Goal: Information Seeking & Learning: Learn about a topic

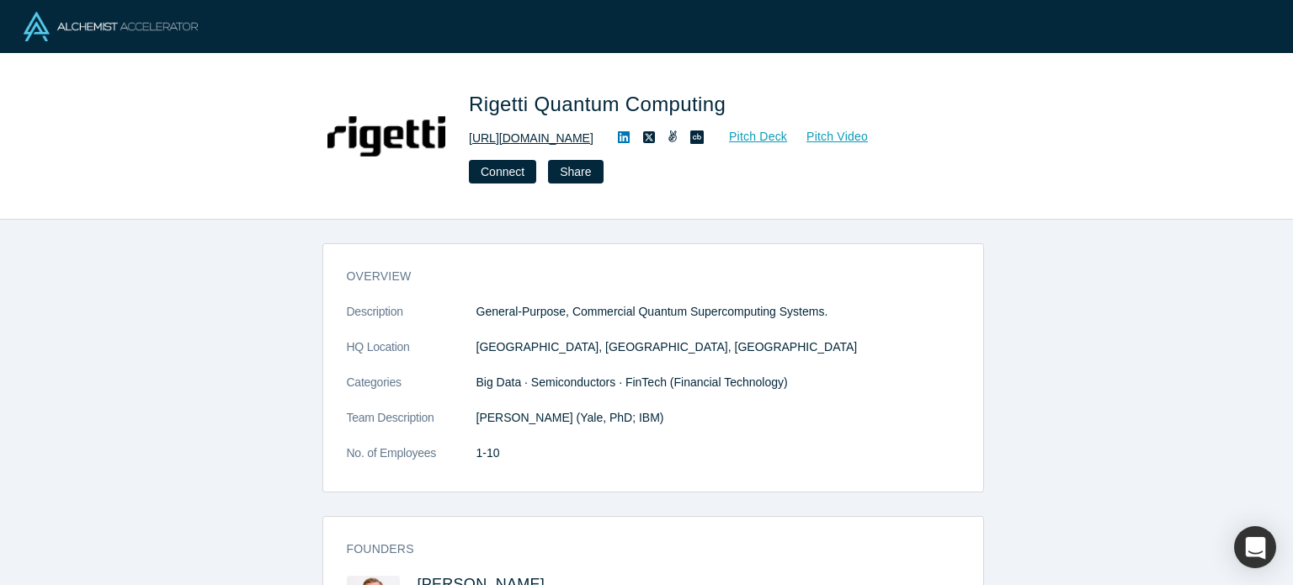
click at [554, 139] on link "http://www.rigetti.com" at bounding box center [531, 139] width 125 height 18
drag, startPoint x: 471, startPoint y: 101, endPoint x: 669, endPoint y: 154, distance: 204.8
click at [531, 107] on span "Rigetti Quantum Computing" at bounding box center [600, 104] width 263 height 23
copy span "Rigetti"
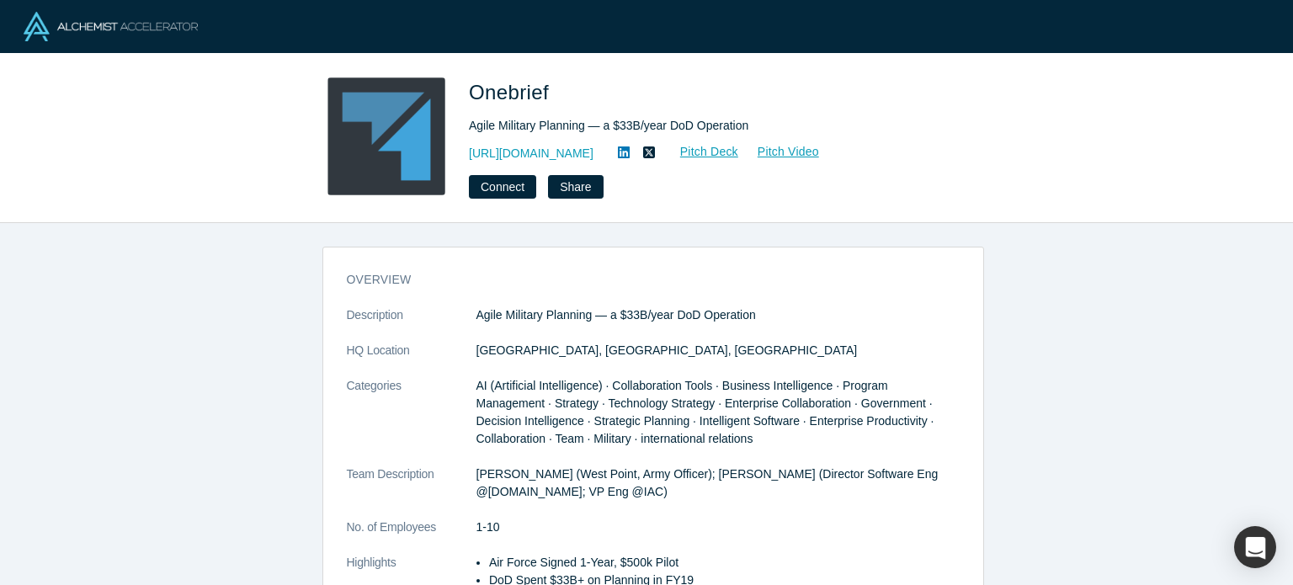
click at [485, 93] on span "Onebrief" at bounding box center [512, 92] width 86 height 23
click at [485, 92] on span "Onebrief" at bounding box center [512, 92] width 86 height 23
click at [485, 95] on span "Onebrief" at bounding box center [512, 92] width 86 height 23
click at [539, 159] on link "[URL][DOMAIN_NAME]" at bounding box center [531, 154] width 125 height 18
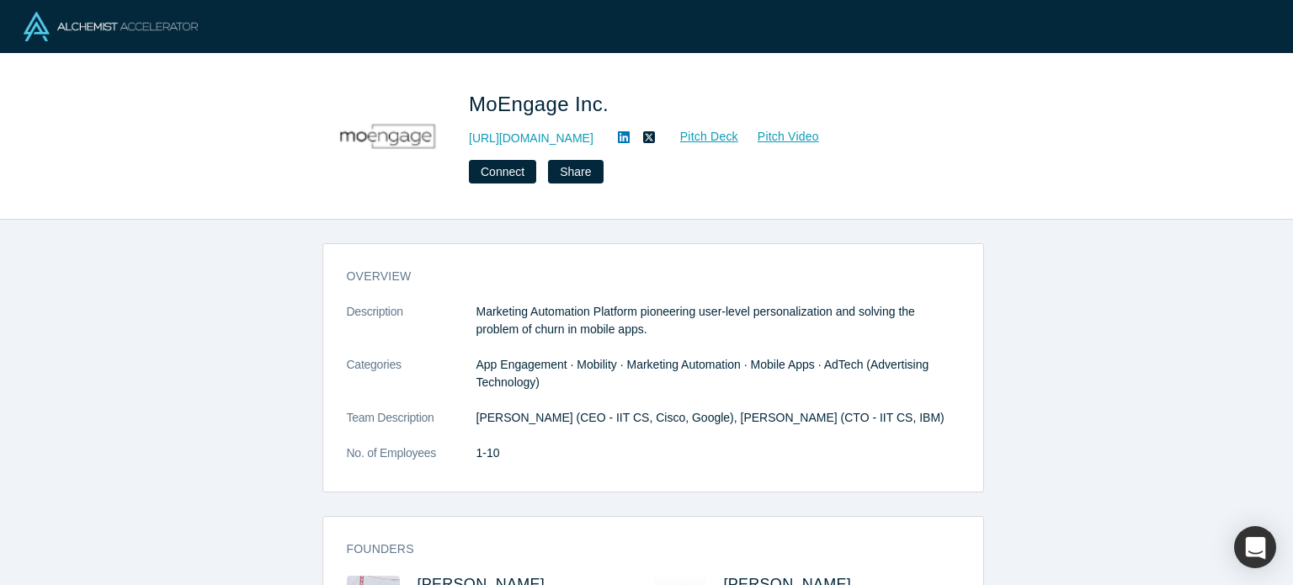
drag, startPoint x: 513, startPoint y: 104, endPoint x: 677, endPoint y: 215, distance: 198.0
click at [513, 104] on span "MoEngage Inc." at bounding box center [542, 104] width 146 height 23
copy span "MoEngage"
click at [558, 141] on link "http://www.moengage.com" at bounding box center [531, 139] width 125 height 18
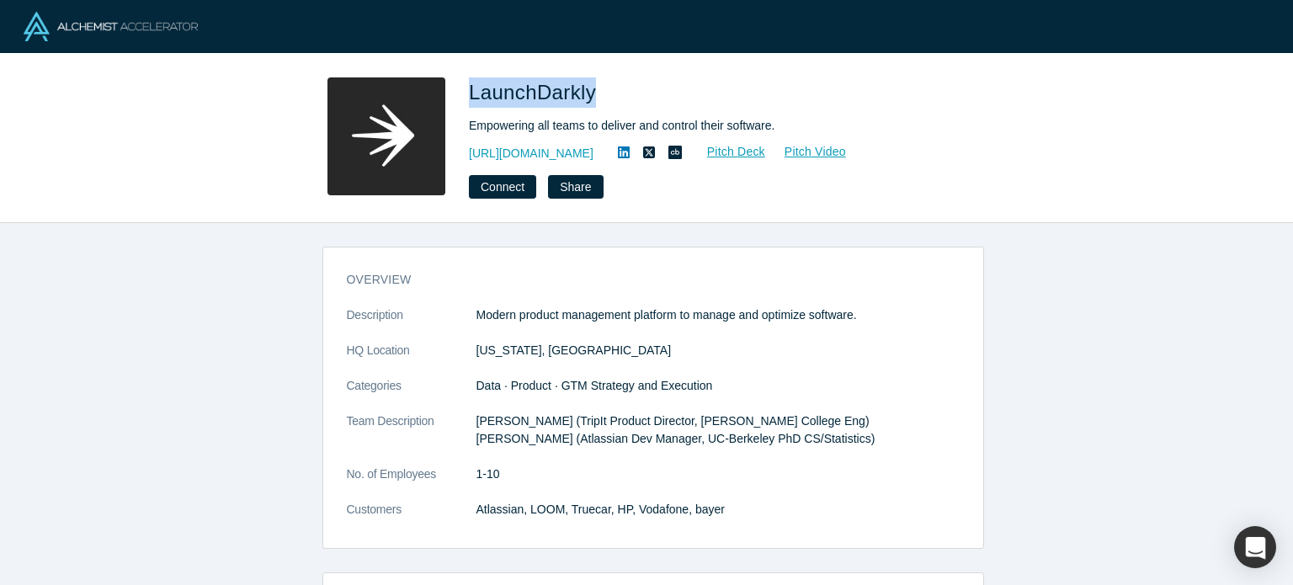
drag, startPoint x: 468, startPoint y: 93, endPoint x: 626, endPoint y: 130, distance: 162.5
click at [590, 97] on div "LaunchDarkly Empowering all teams to deliver and control their software. http:/…" at bounding box center [647, 137] width 662 height 121
copy span "LaunchDarkly"
click at [561, 149] on link "http://launchdarkly.com" at bounding box center [531, 154] width 125 height 18
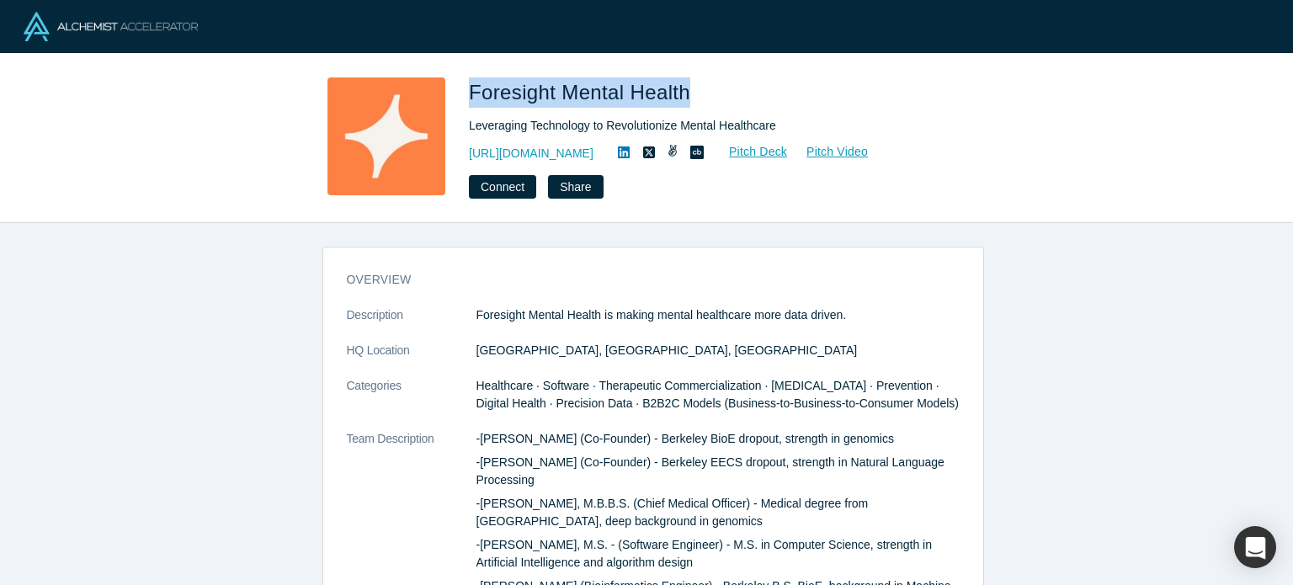
drag, startPoint x: 471, startPoint y: 90, endPoint x: 687, endPoint y: 93, distance: 215.5
click at [687, 93] on span "Foresight Mental Health" at bounding box center [582, 92] width 227 height 23
copy span "Foresight Mental Health"
click at [562, 154] on link "https://www.foresightmentalhealth.com" at bounding box center [531, 154] width 125 height 18
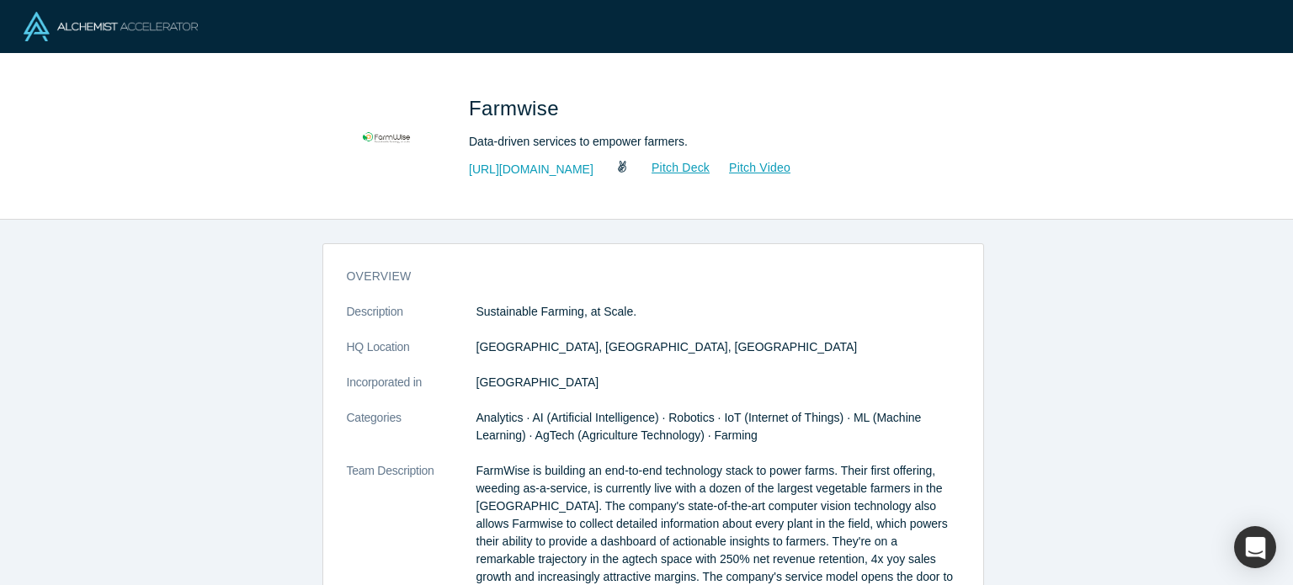
click at [502, 108] on span "Farmwise" at bounding box center [517, 108] width 96 height 23
copy span "Farmwise"
click at [539, 171] on link "[URL][DOMAIN_NAME]" at bounding box center [531, 170] width 125 height 18
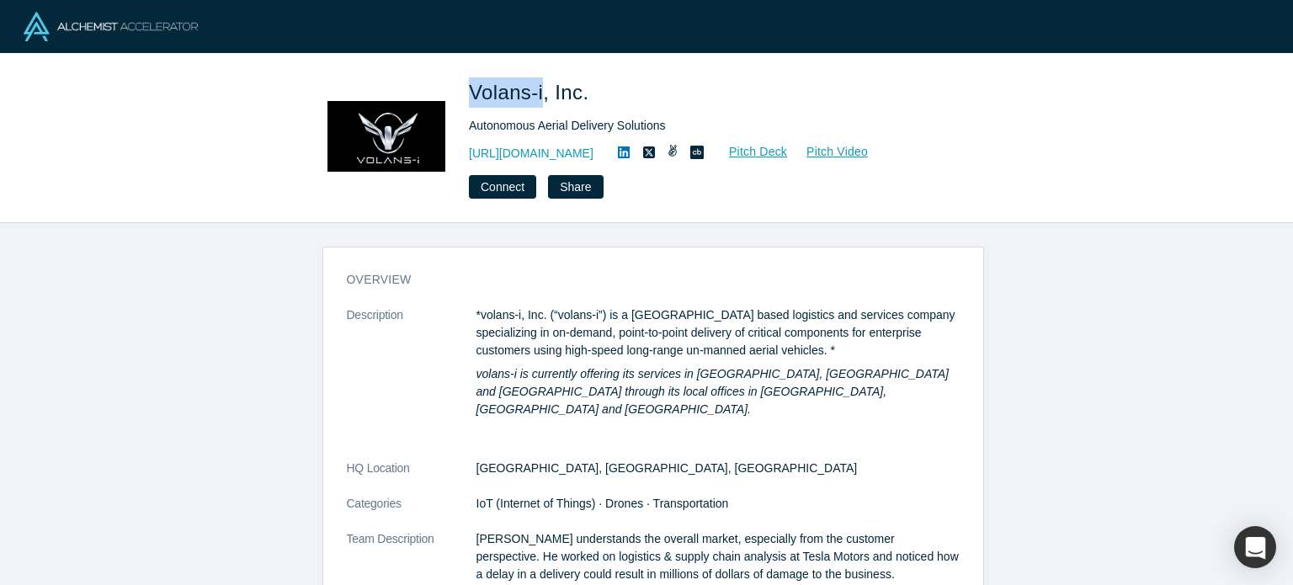
drag, startPoint x: 473, startPoint y: 88, endPoint x: 541, endPoint y: 99, distance: 69.1
click at [541, 99] on span "Volans-i, Inc." at bounding box center [531, 92] width 125 height 23
copy span "Volans-i"
click at [575, 154] on link "http://www.flyvoly.com" at bounding box center [531, 154] width 125 height 18
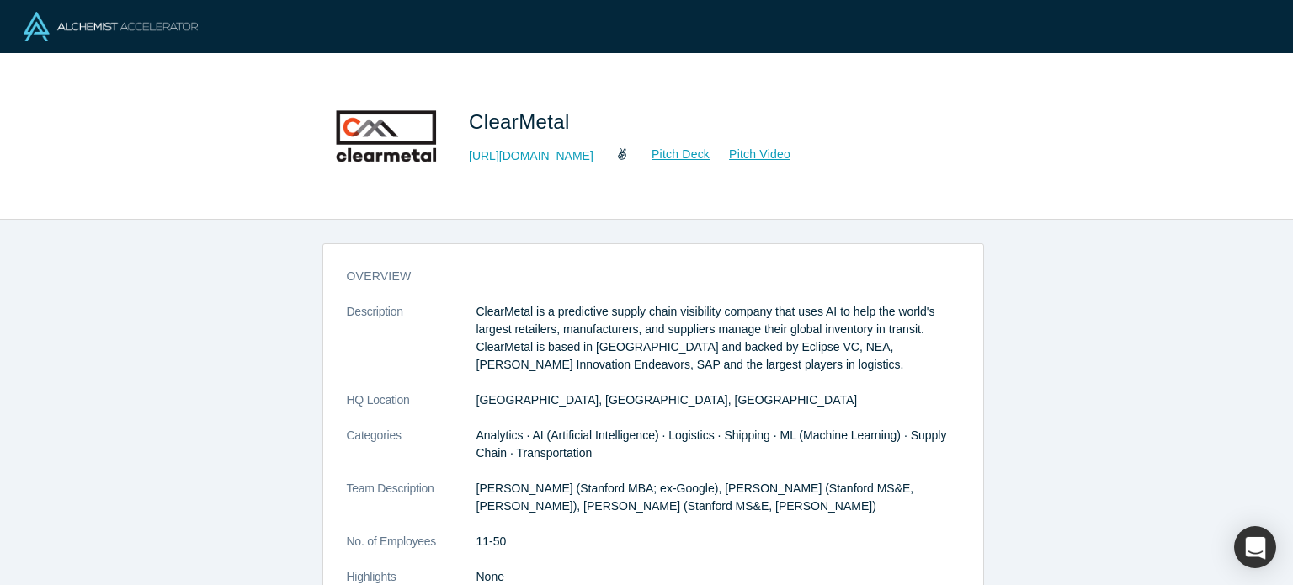
click at [522, 125] on span "ClearMetal" at bounding box center [522, 121] width 107 height 23
copy span "ClearMetal"
click at [567, 154] on link "[URL][DOMAIN_NAME]" at bounding box center [531, 156] width 125 height 18
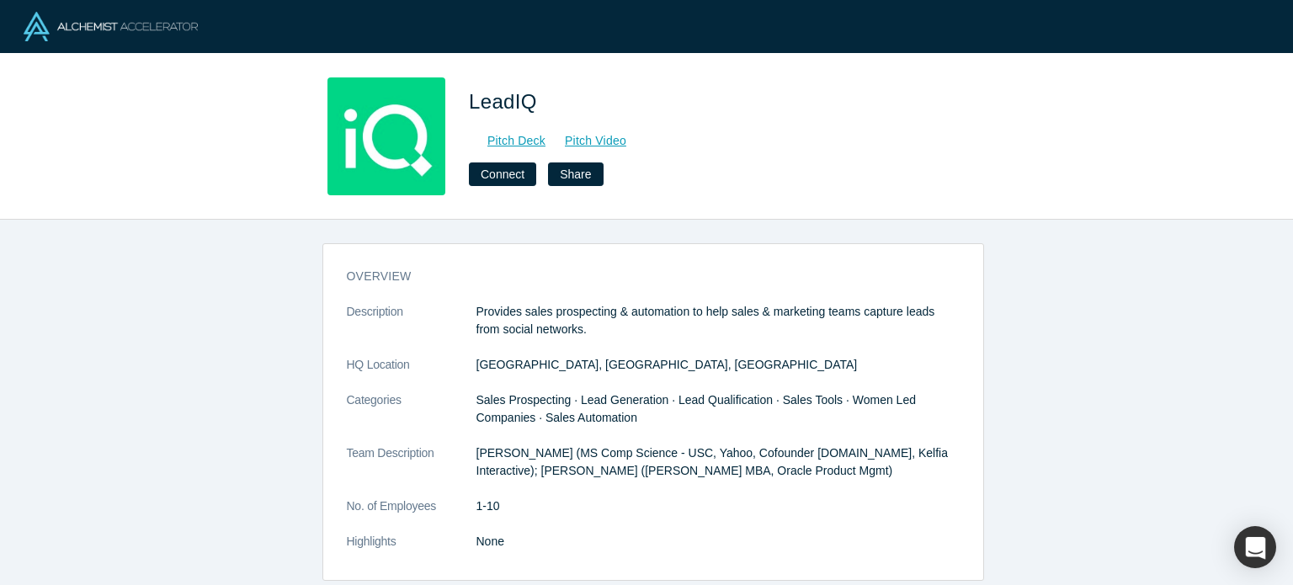
click at [488, 98] on span "LeadIQ" at bounding box center [506, 101] width 74 height 23
copy span "LeadIQ"
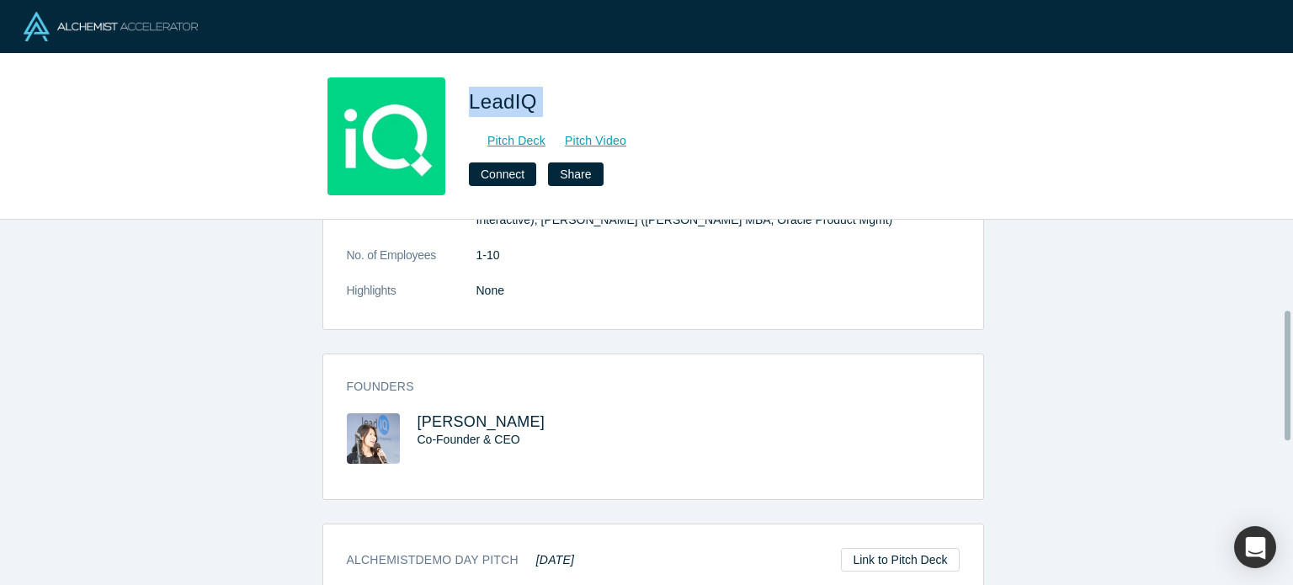
scroll to position [253, 0]
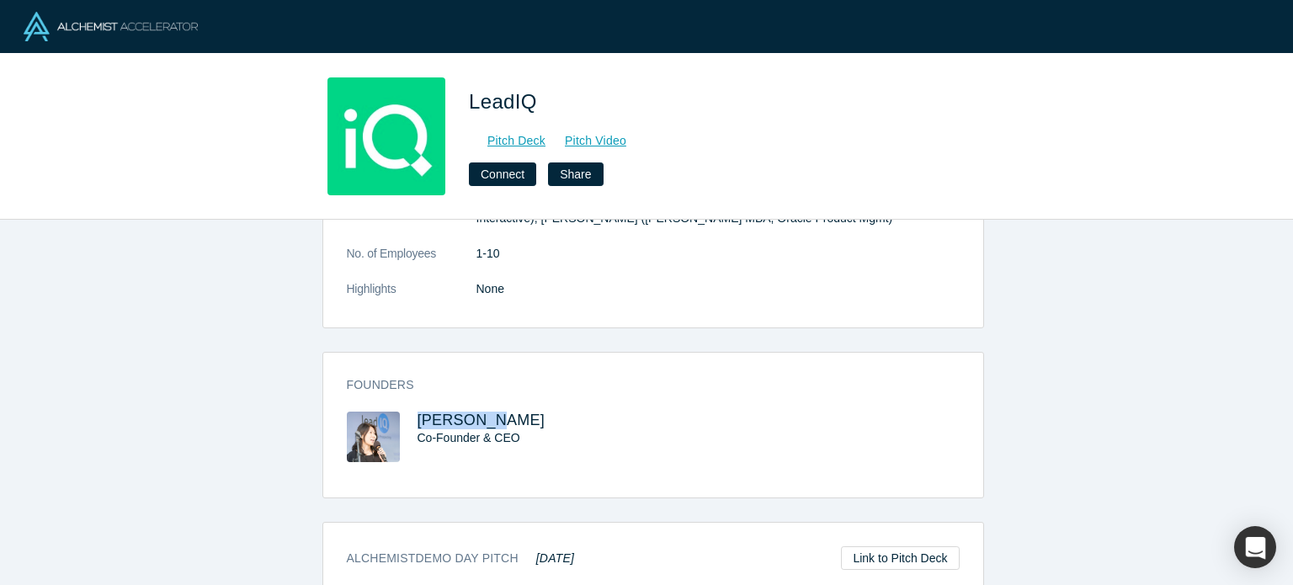
drag, startPoint x: 404, startPoint y: 426, endPoint x: 487, endPoint y: 420, distance: 82.7
click at [487, 420] on div "Mei Siauw Co-Founder & CEO" at bounding box center [500, 449] width 306 height 74
copy span "Mei Siauw"
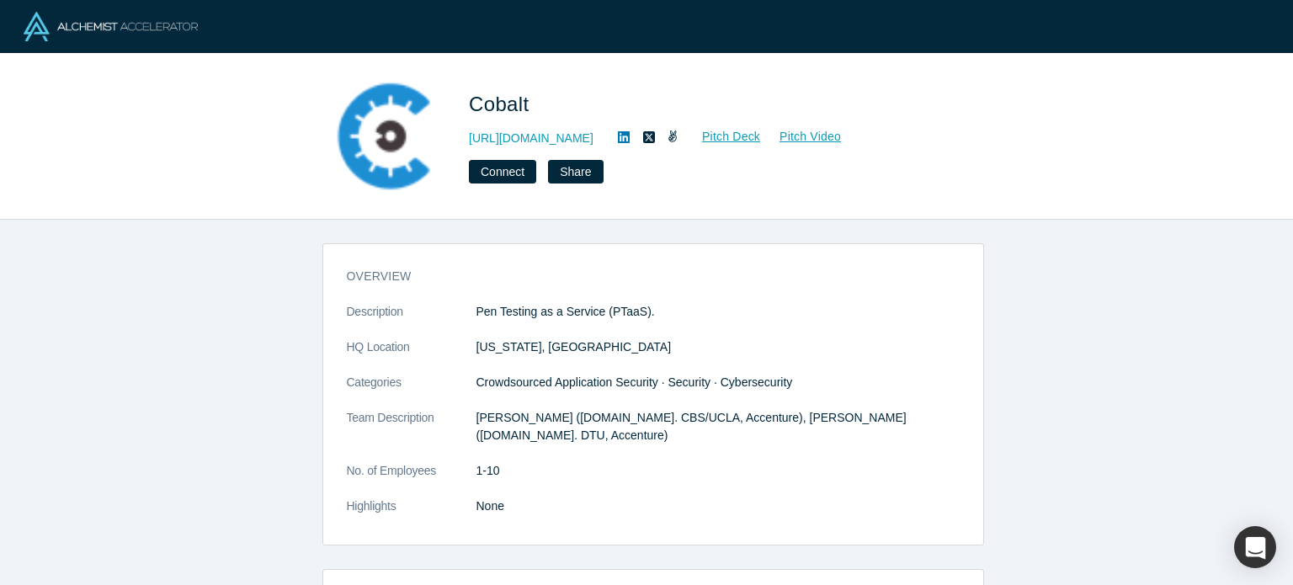
click at [497, 109] on span "Cobalt" at bounding box center [502, 104] width 66 height 23
copy span "Cobalt"
click at [527, 141] on link "http://cobalt.io/" at bounding box center [531, 139] width 125 height 18
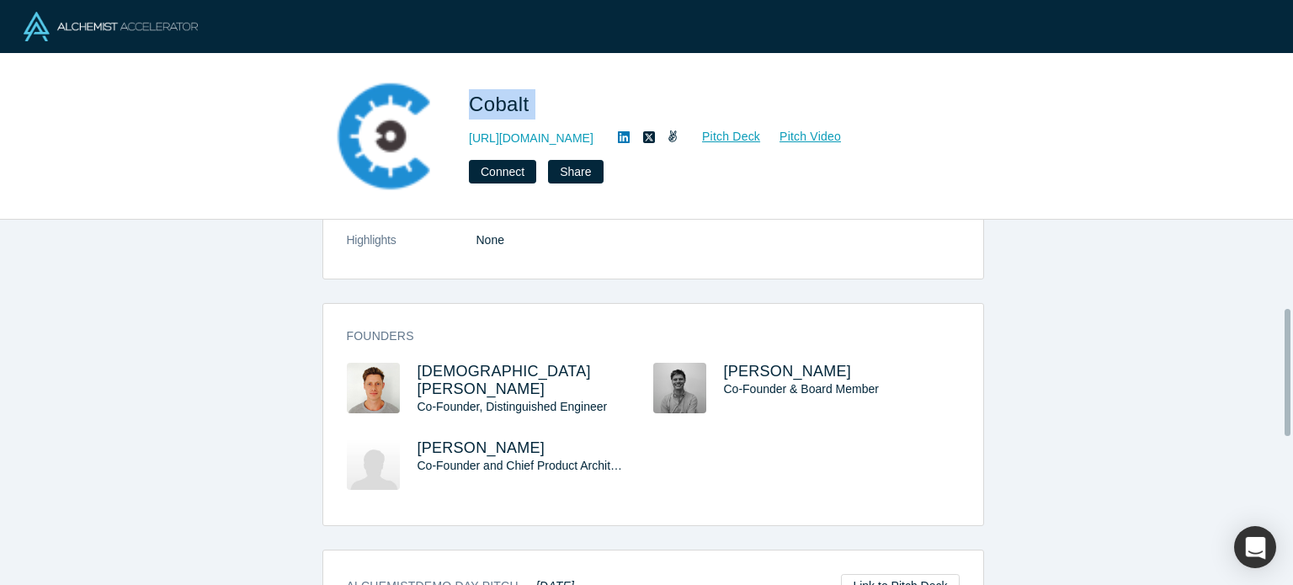
scroll to position [253, 0]
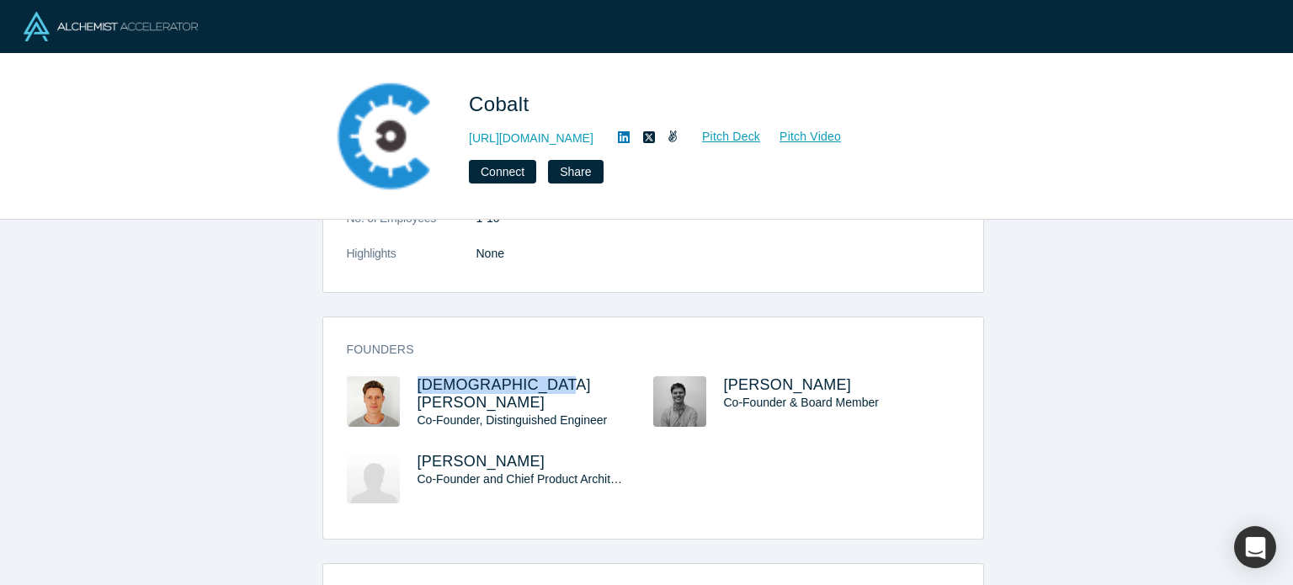
drag, startPoint x: 410, startPoint y: 364, endPoint x: 535, endPoint y: 375, distance: 125.8
click at [535, 376] on div "Christian Hansen Co-Founder, Distinguished Engineer" at bounding box center [500, 414] width 306 height 77
copy span "Christian Hansen"
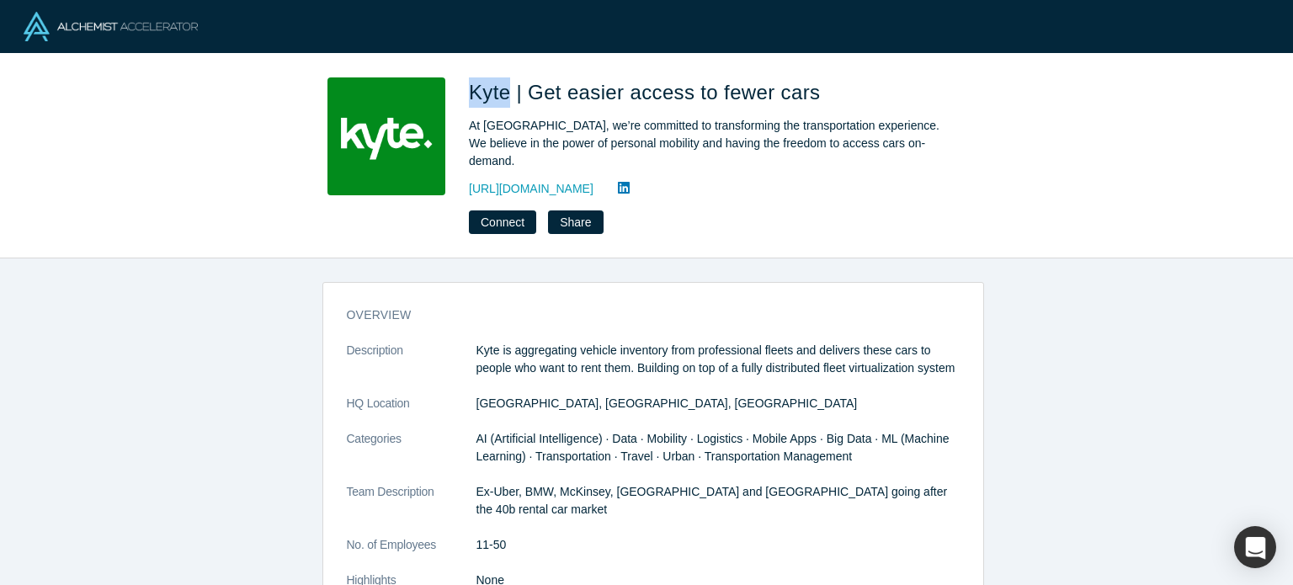
drag, startPoint x: 465, startPoint y: 98, endPoint x: 506, endPoint y: 101, distance: 41.3
click at [506, 101] on div "Kyte | Get easier access to fewer cars At [GEOGRAPHIC_DATA], we’re committed to…" at bounding box center [647, 155] width 662 height 157
copy span "Kyte"
click at [528, 180] on link "[URL][DOMAIN_NAME]" at bounding box center [531, 189] width 125 height 18
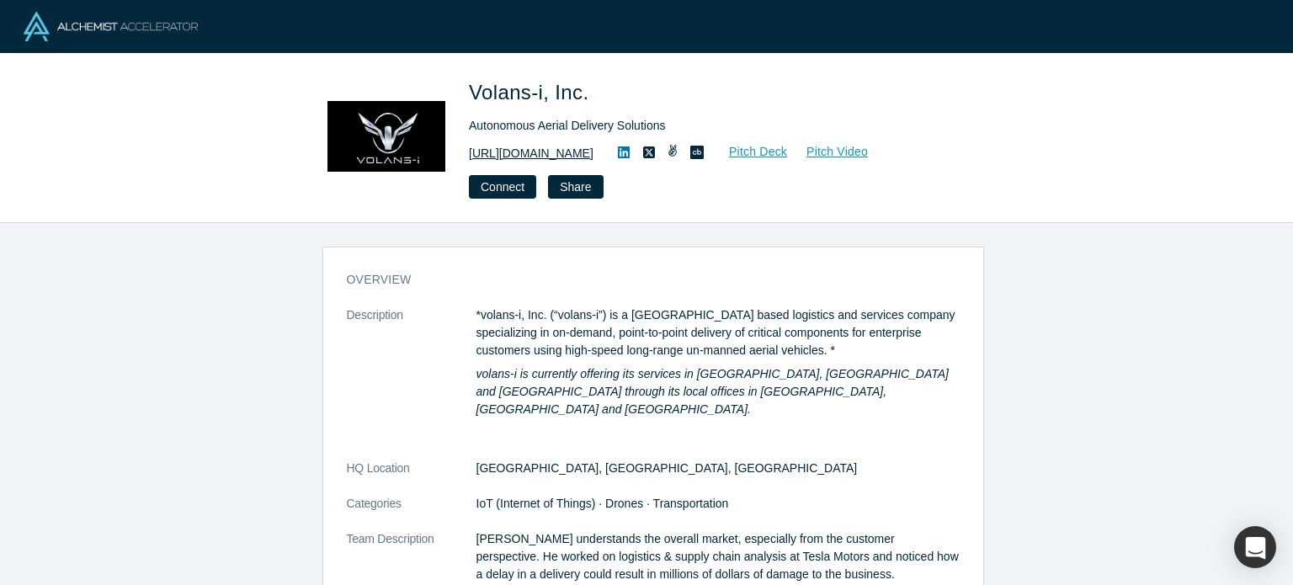
click at [553, 157] on link "http://www.flyvoly.com" at bounding box center [531, 154] width 125 height 18
drag, startPoint x: 471, startPoint y: 88, endPoint x: 540, endPoint y: 93, distance: 70.0
click at [540, 93] on span "Volans-i, Inc." at bounding box center [531, 92] width 125 height 23
copy span "Volans-i"
click at [620, 154] on icon at bounding box center [624, 152] width 12 height 12
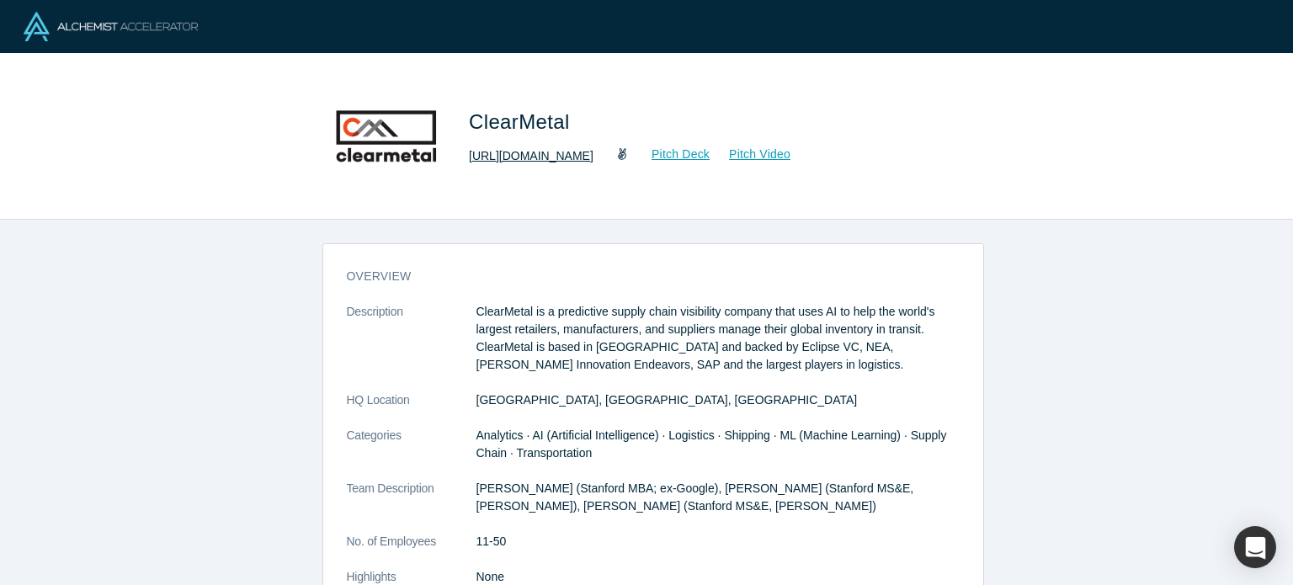
click at [593, 158] on link "http://www.clearmetal.com/" at bounding box center [531, 156] width 125 height 18
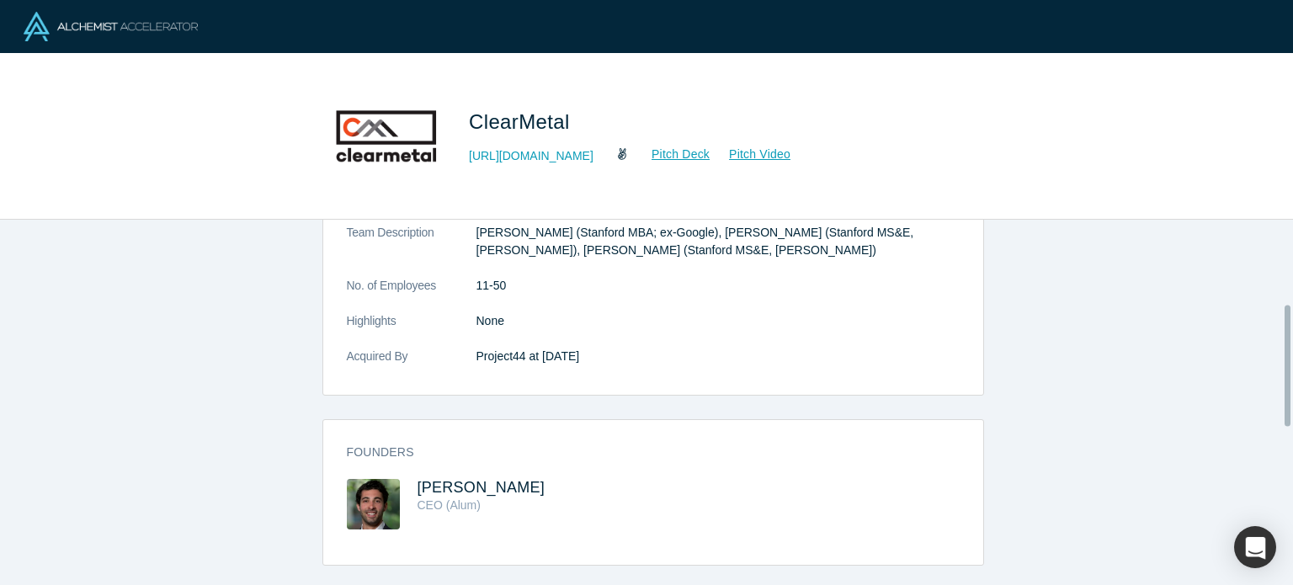
scroll to position [253, 0]
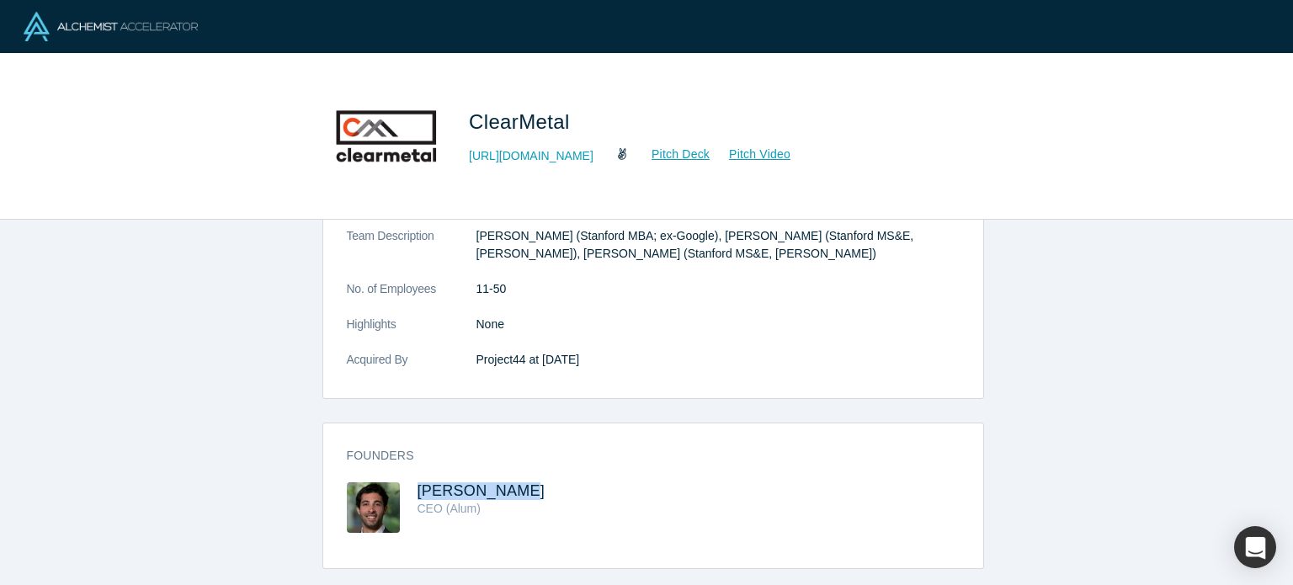
drag, startPoint x: 514, startPoint y: 481, endPoint x: 404, endPoint y: 490, distance: 110.7
click at [404, 490] on div "Founders Adam Compain CEO (Alum)" at bounding box center [653, 501] width 660 height 133
copy span "Adam Compain"
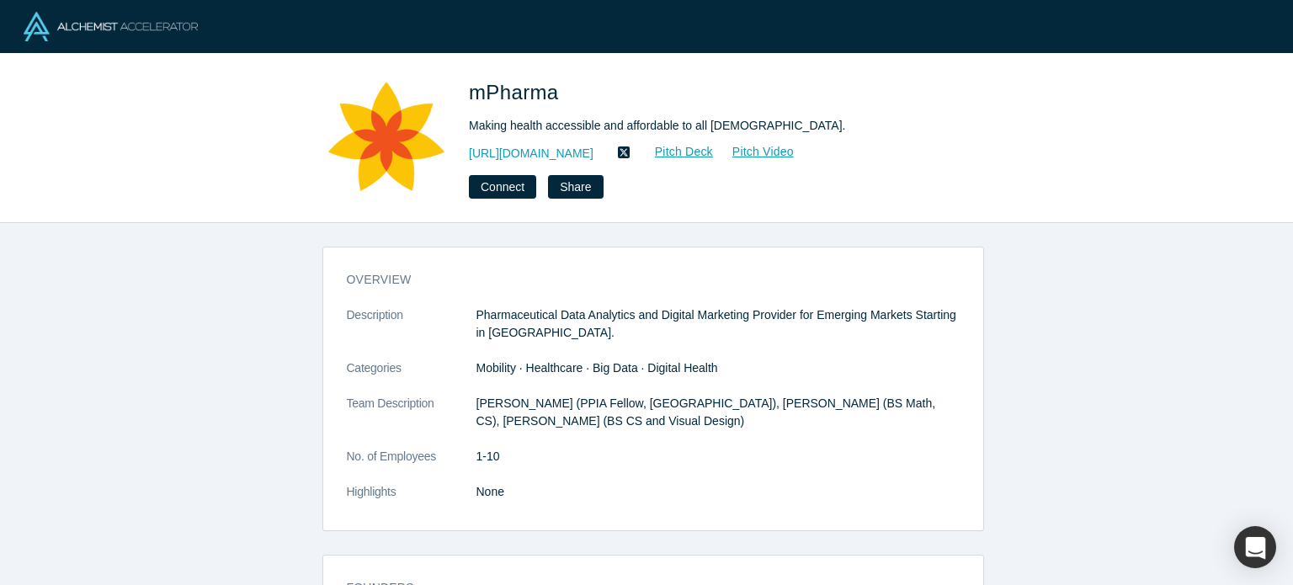
click at [515, 97] on span "mPharma" at bounding box center [517, 92] width 96 height 23
copy span "mPharma"
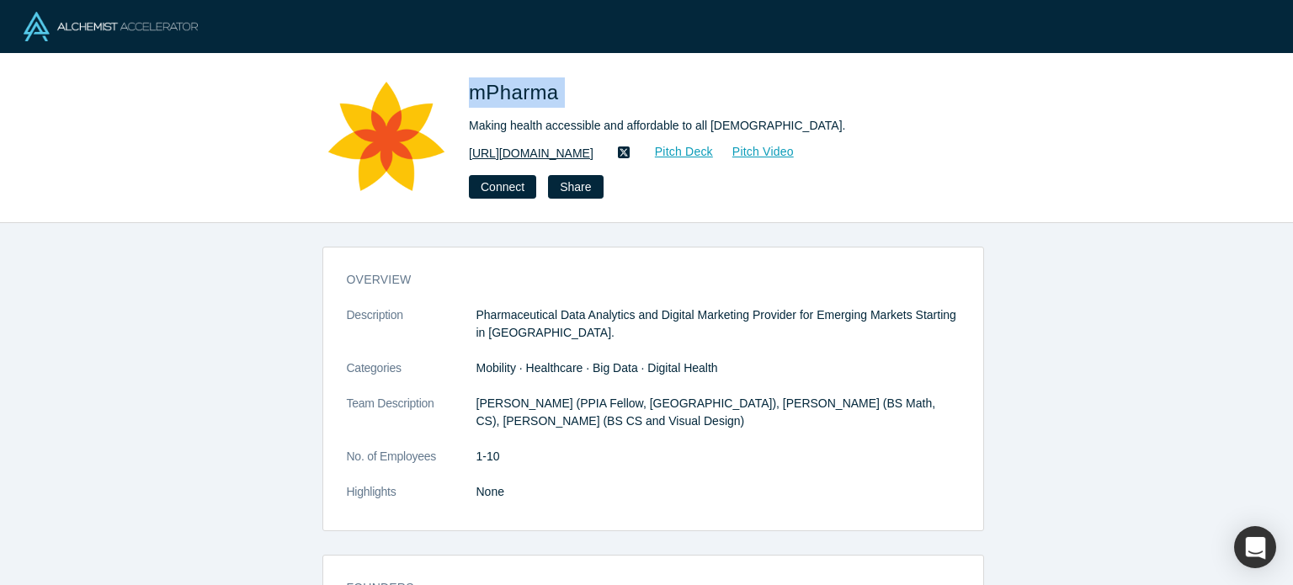
click at [550, 154] on link "[URL][DOMAIN_NAME]" at bounding box center [531, 154] width 125 height 18
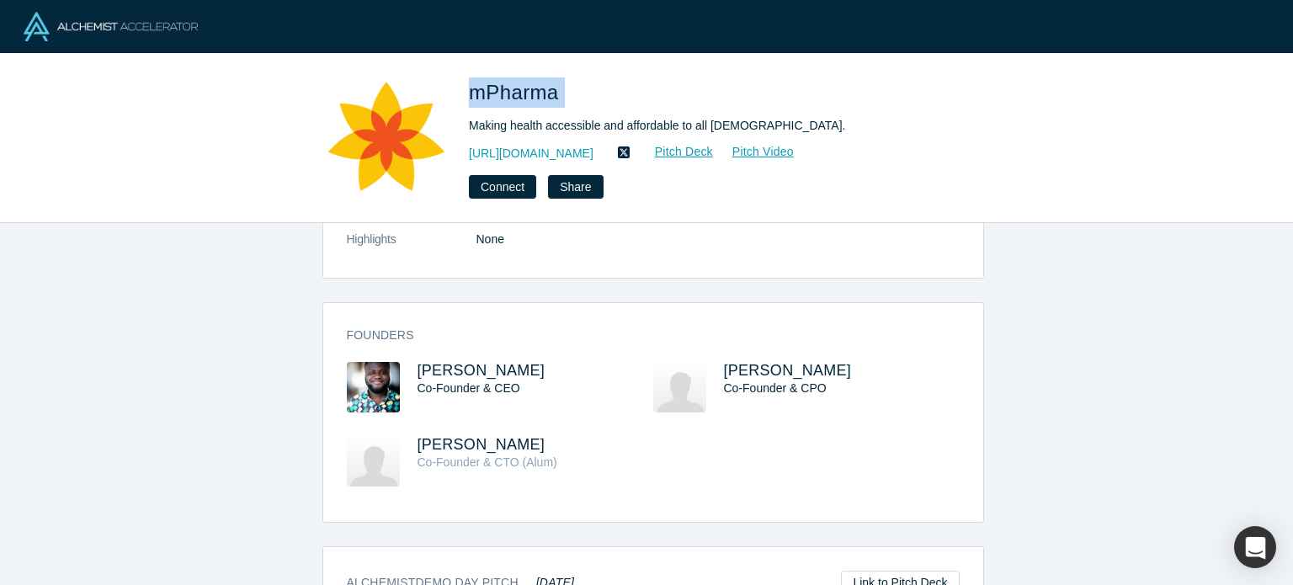
drag, startPoint x: 534, startPoint y: 370, endPoint x: 423, endPoint y: 306, distance: 128.2
click at [407, 366] on div "Gregory Rockson Co-Founder & CEO" at bounding box center [500, 399] width 306 height 74
copy span "Gregory Rockson"
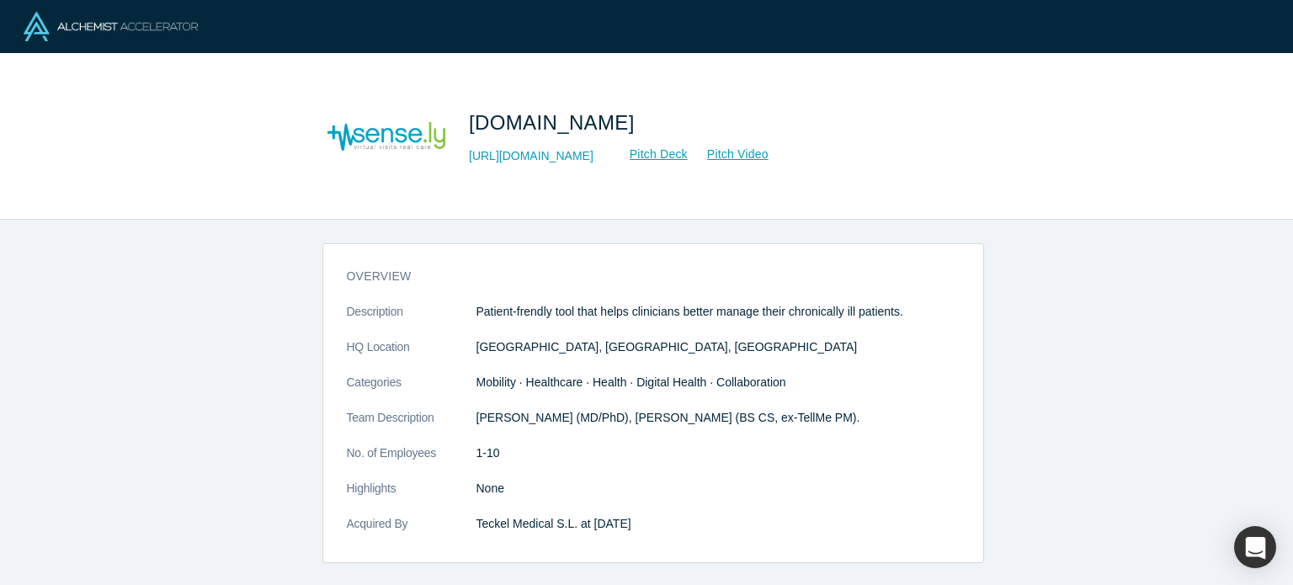
click at [481, 125] on span "[DOMAIN_NAME]" at bounding box center [555, 122] width 172 height 23
copy span "Sense"
click at [538, 151] on link "[URL][DOMAIN_NAME]" at bounding box center [531, 156] width 125 height 18
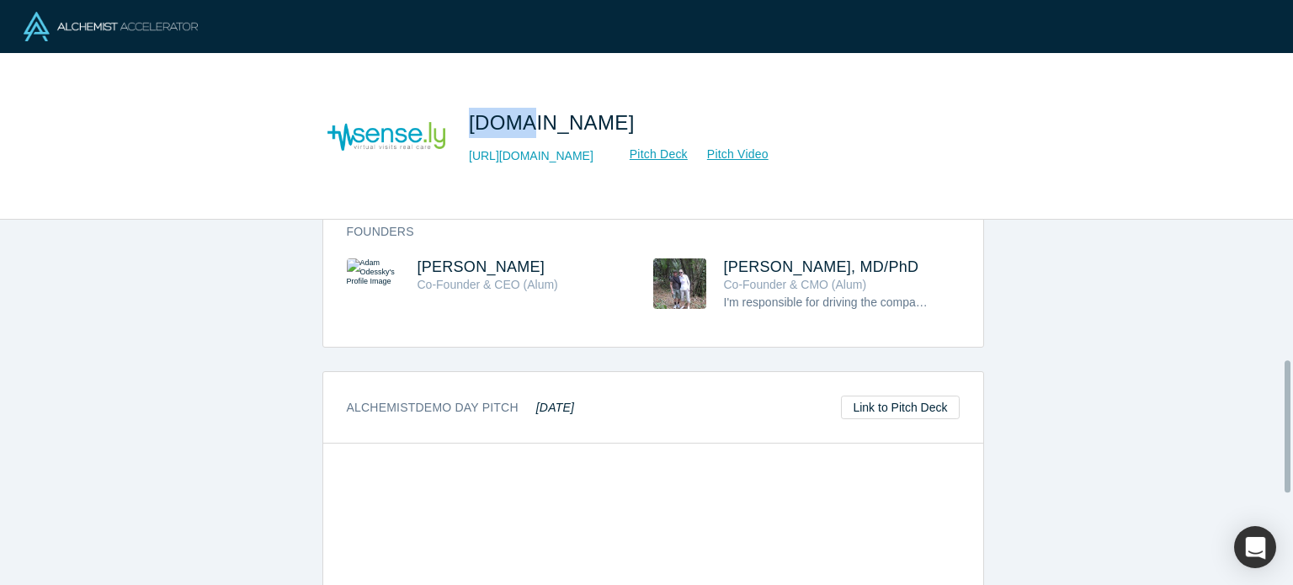
scroll to position [387, 0]
copy span "Adam Odessky"
drag, startPoint x: 527, startPoint y: 269, endPoint x: 374, endPoint y: 199, distance: 168.0
click at [401, 259] on div "Adam Odessky Co-Founder & CEO (Alum)" at bounding box center [500, 297] width 306 height 77
copy div "Adam Odessky"
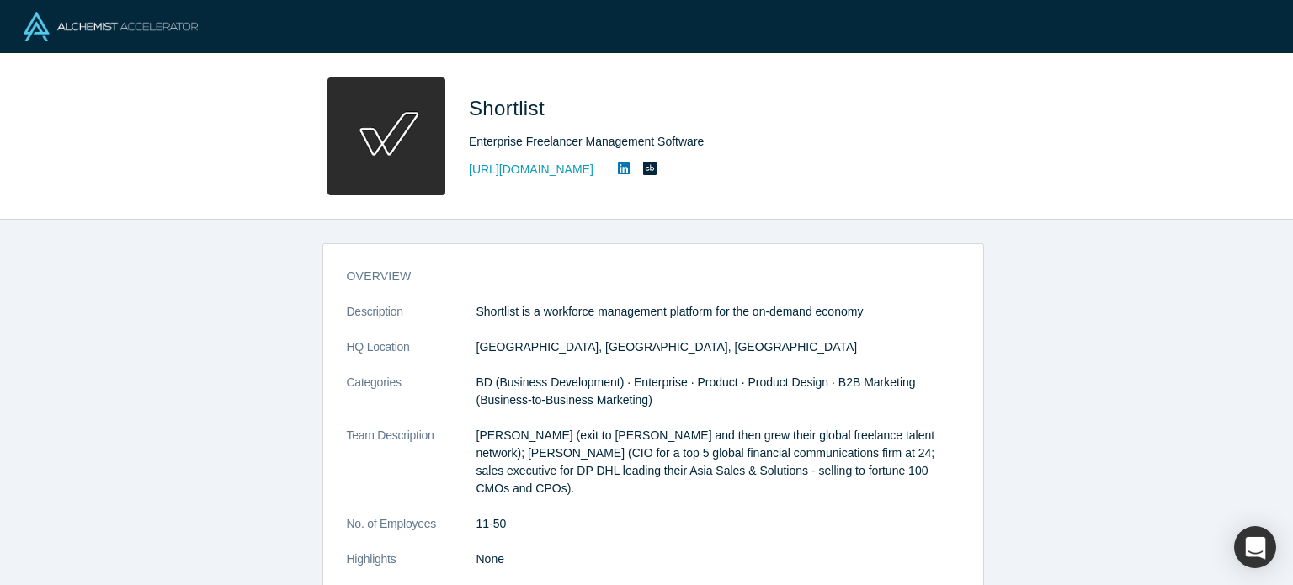
click at [484, 110] on span "Shortlist" at bounding box center [510, 108] width 82 height 23
copy span "Shortlist"
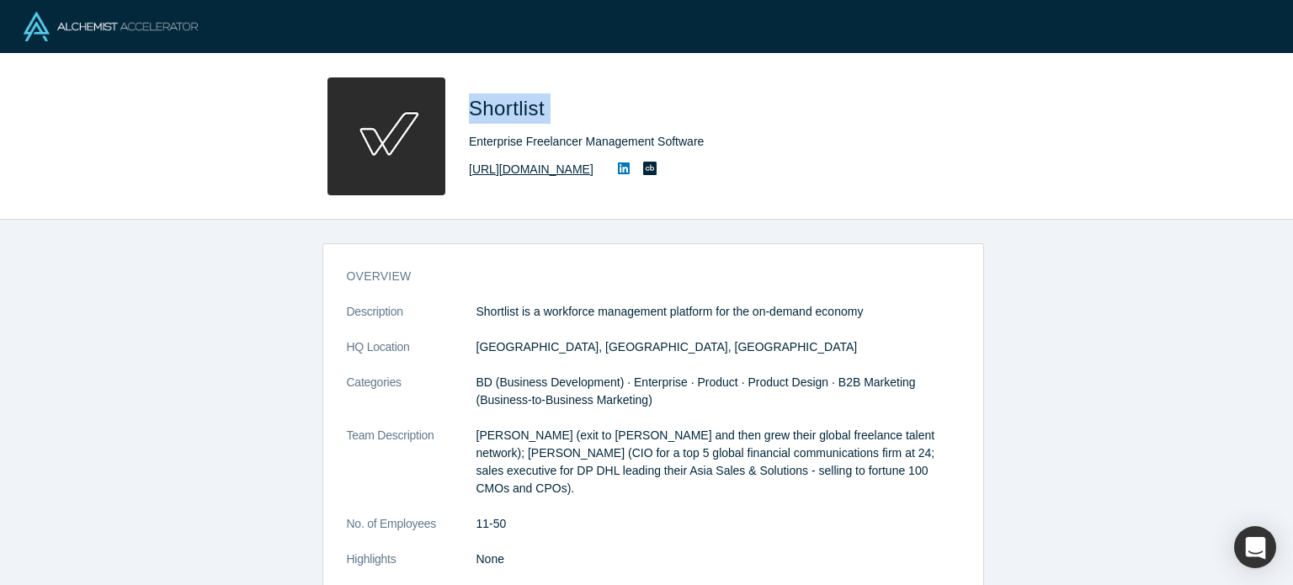
click at [583, 161] on link "[URL][DOMAIN_NAME]" at bounding box center [531, 170] width 125 height 18
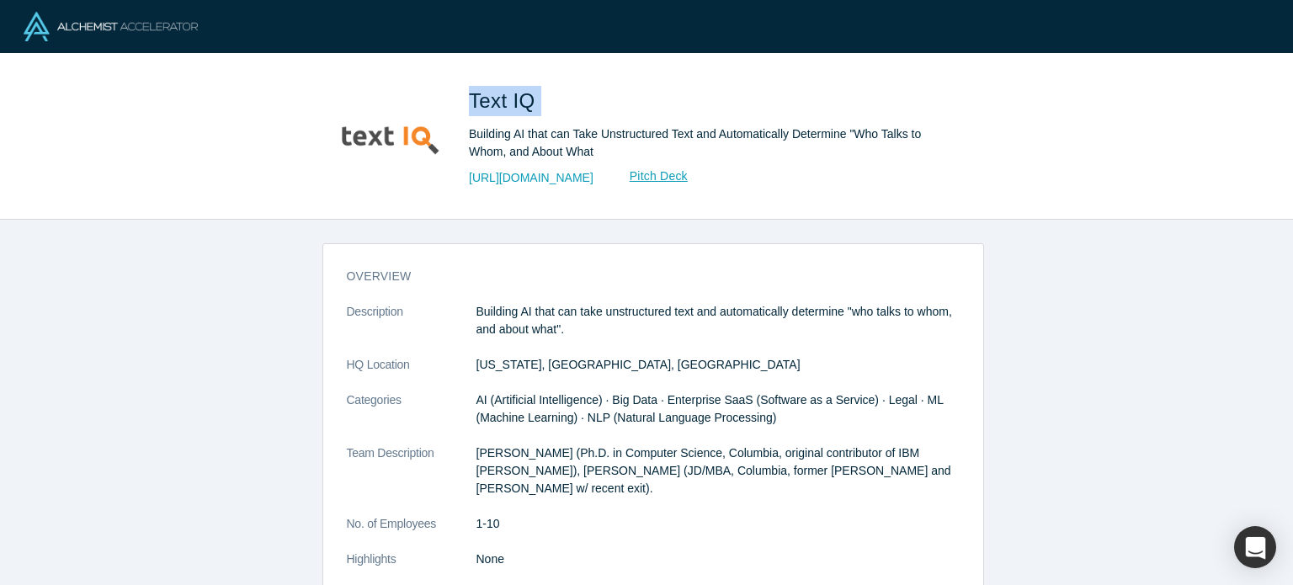
drag, startPoint x: 467, startPoint y: 93, endPoint x: 539, endPoint y: 96, distance: 71.6
click at [539, 96] on div "Text IQ Building AI that can Take Unstructured Text and Automatically Determine…" at bounding box center [647, 136] width 662 height 118
copy span "Text IQ"
click at [518, 173] on link "http://textiq.com/" at bounding box center [531, 178] width 125 height 18
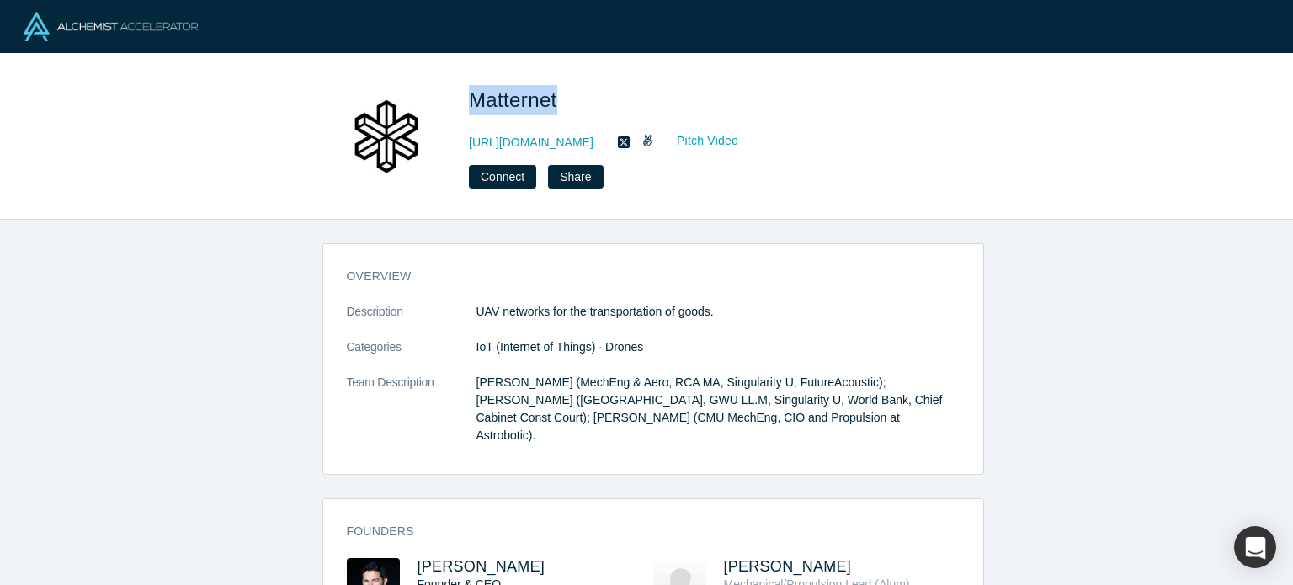
drag, startPoint x: 472, startPoint y: 100, endPoint x: 556, endPoint y: 104, distance: 84.3
click at [556, 104] on span "Matternet" at bounding box center [516, 99] width 94 height 23
copy span "Matternet"
click at [504, 147] on link "[URL][DOMAIN_NAME]" at bounding box center [531, 143] width 125 height 18
drag, startPoint x: 564, startPoint y: 542, endPoint x: 415, endPoint y: 544, distance: 149.0
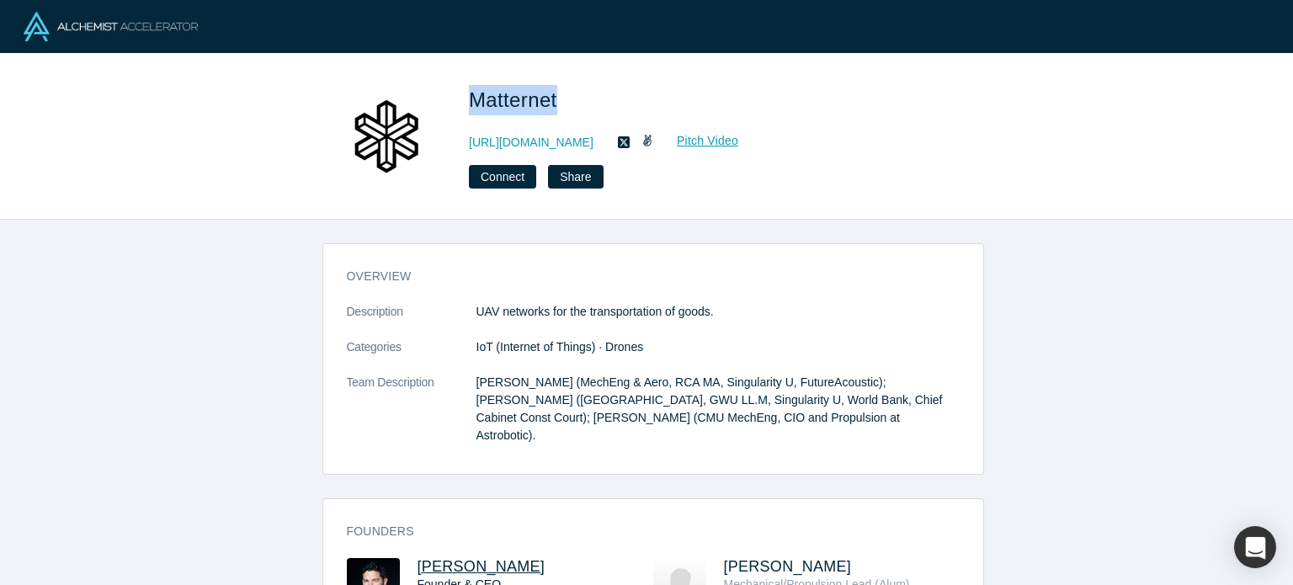
click at [417, 558] on h3 "Andreas Raptopoulos" at bounding box center [519, 567] width 205 height 18
copy span "Andreas Raptopoulos"
